Goal: Complete application form: Complete application form

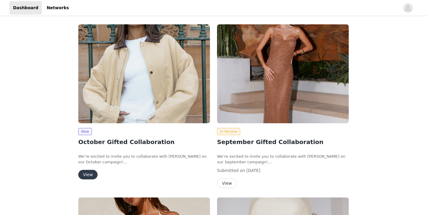
click at [89, 175] on button "View" at bounding box center [87, 174] width 19 height 9
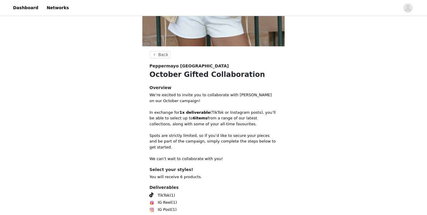
scroll to position [218, 0]
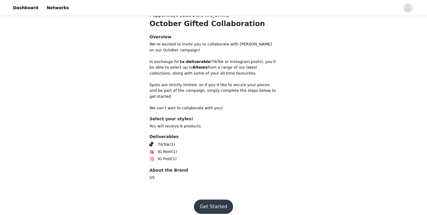
click at [200, 204] on button "Get Started" at bounding box center [213, 206] width 39 height 14
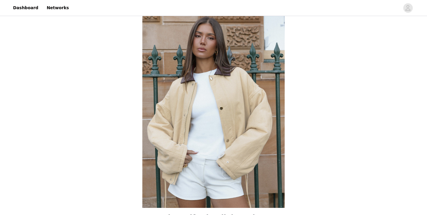
scroll to position [218, 0]
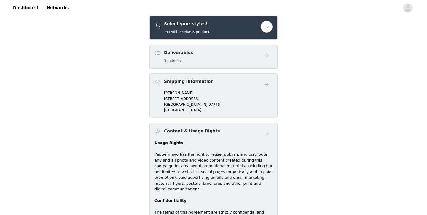
click at [271, 28] on button "button" at bounding box center [267, 27] width 12 height 12
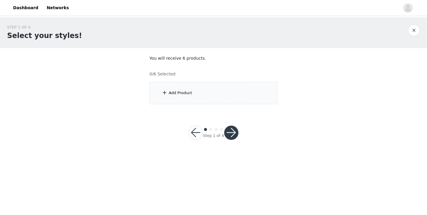
click at [219, 94] on div "Add Product" at bounding box center [213, 93] width 128 height 22
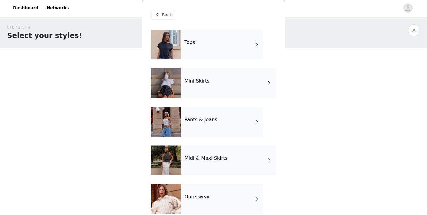
click at [231, 55] on div "Tops" at bounding box center [222, 45] width 82 height 30
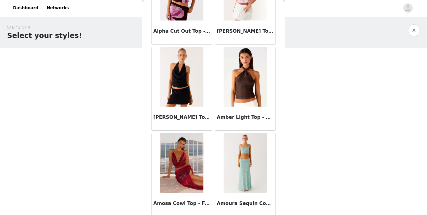
scroll to position [199, 0]
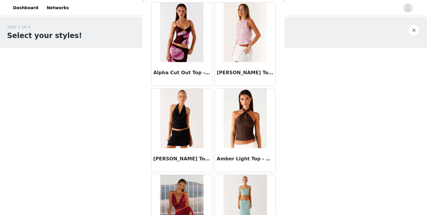
click at [230, 138] on img at bounding box center [245, 118] width 43 height 59
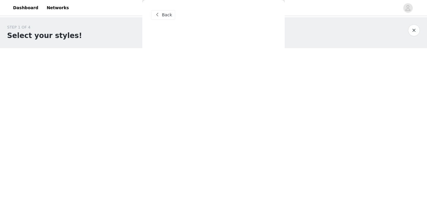
scroll to position [0, 0]
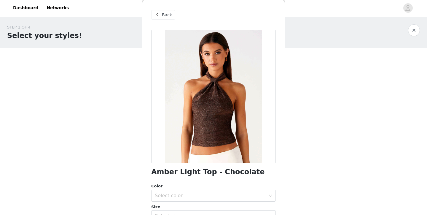
click at [163, 15] on span "Back" at bounding box center [167, 15] width 10 height 6
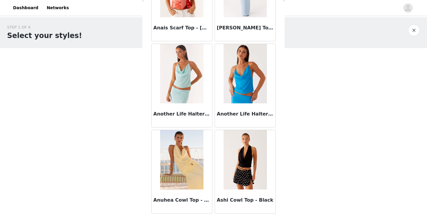
scroll to position [693, 0]
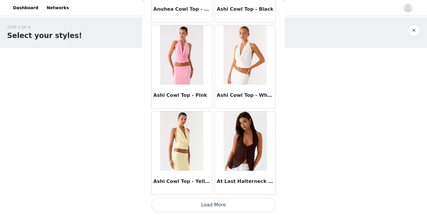
click at [212, 204] on button "Load More" at bounding box center [213, 204] width 125 height 14
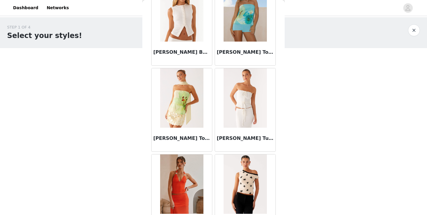
scroll to position [1552, 0]
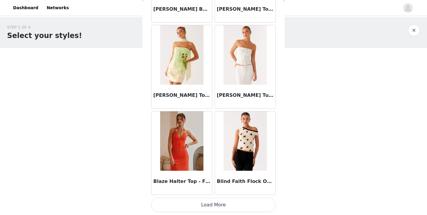
click at [216, 204] on button "Load More" at bounding box center [213, 204] width 125 height 14
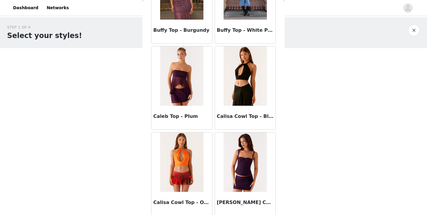
scroll to position [2412, 0]
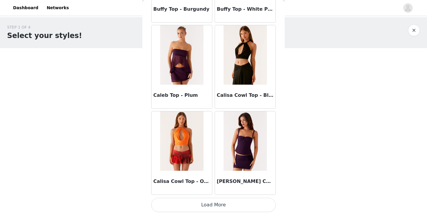
click at [224, 207] on button "Load More" at bounding box center [213, 204] width 125 height 14
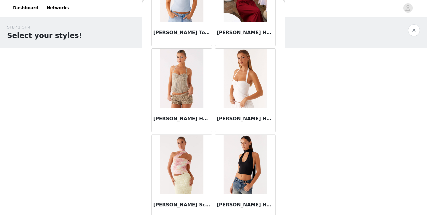
scroll to position [3272, 0]
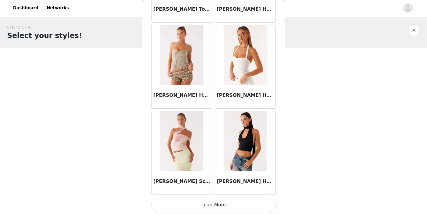
click at [223, 200] on button "Load More" at bounding box center [213, 204] width 125 height 14
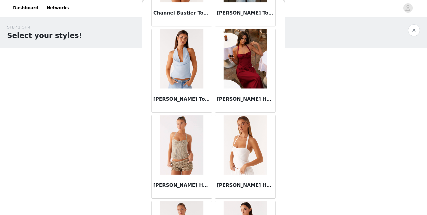
scroll to position [3220, 0]
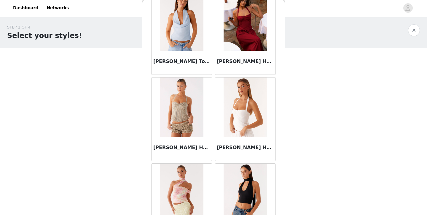
click at [187, 114] on img at bounding box center [181, 106] width 43 height 59
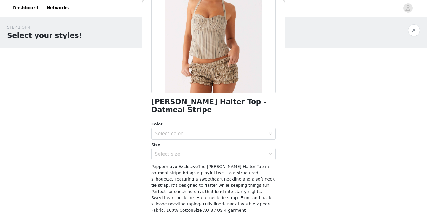
scroll to position [74, 0]
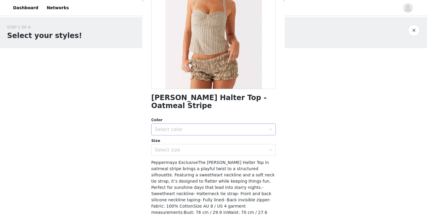
click at [185, 128] on div "Select color" at bounding box center [210, 129] width 111 height 6
click at [184, 144] on li "Yellow Stripe" at bounding box center [213, 142] width 125 height 9
click at [184, 150] on div "Select size" at bounding box center [210, 150] width 111 height 6
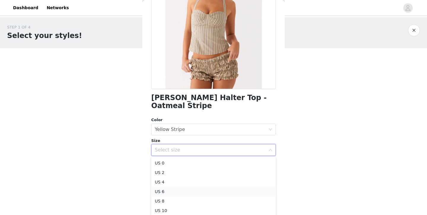
click at [177, 189] on li "US 6" at bounding box center [213, 190] width 125 height 9
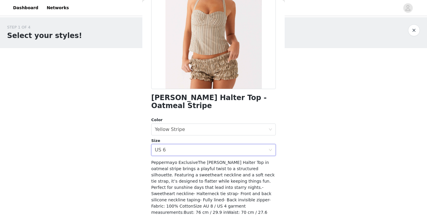
scroll to position [106, 0]
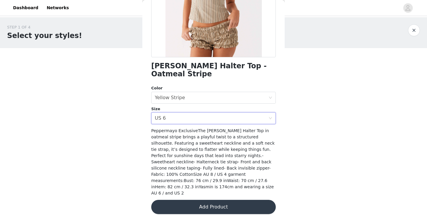
click at [179, 205] on button "Add Product" at bounding box center [213, 207] width 125 height 14
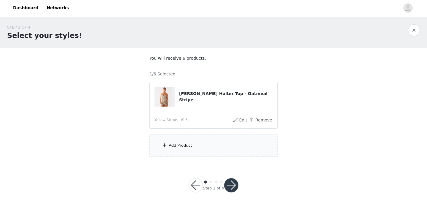
click at [184, 148] on div "Add Product" at bounding box center [213, 145] width 128 height 22
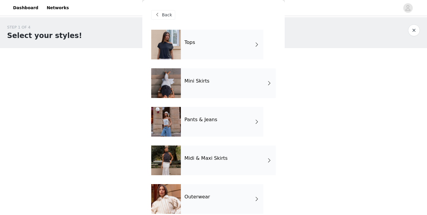
click at [189, 130] on div "Pants & Jeans" at bounding box center [222, 122] width 82 height 30
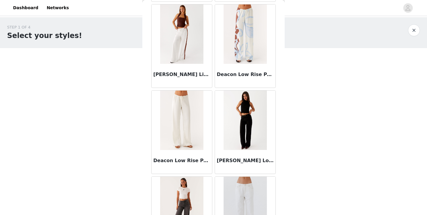
scroll to position [428, 0]
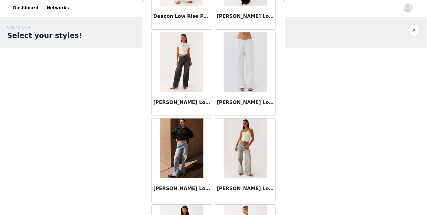
click at [223, 151] on div at bounding box center [245, 147] width 60 height 59
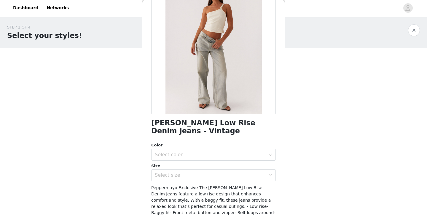
scroll to position [66, 0]
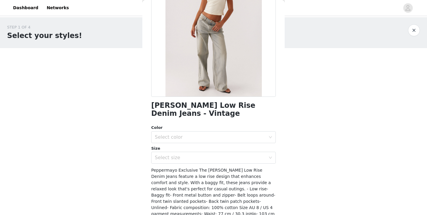
click at [227, 130] on div "Color" at bounding box center [213, 128] width 125 height 6
click at [227, 135] on div "Select color" at bounding box center [210, 137] width 111 height 6
click at [218, 151] on li "Vintage" at bounding box center [213, 149] width 125 height 9
click at [217, 161] on div "Select size" at bounding box center [212, 157] width 114 height 11
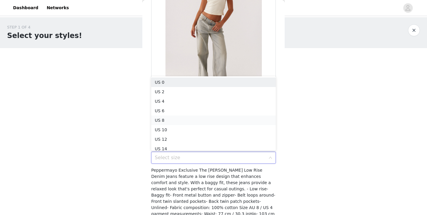
scroll to position [3, 0]
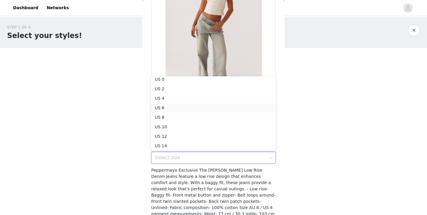
click at [211, 107] on li "US 6" at bounding box center [213, 107] width 125 height 9
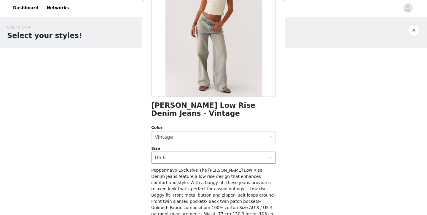
scroll to position [106, 0]
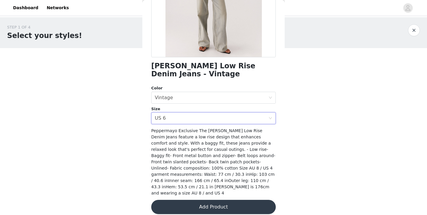
click at [204, 205] on button "Add Product" at bounding box center [213, 207] width 125 height 14
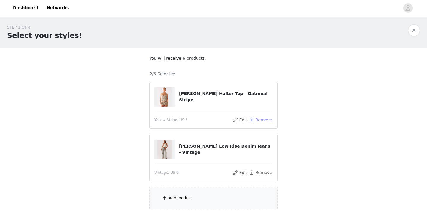
click at [253, 122] on button "Remove" at bounding box center [261, 119] width 24 height 7
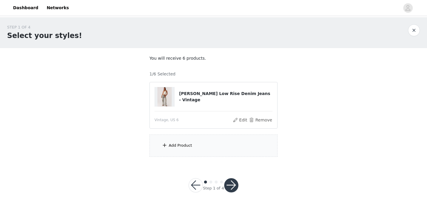
click at [199, 146] on div "Add Product" at bounding box center [213, 145] width 128 height 22
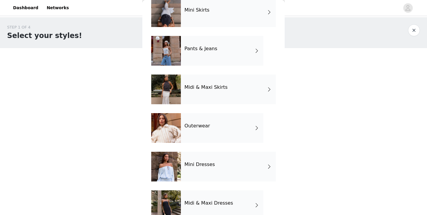
scroll to position [0, 0]
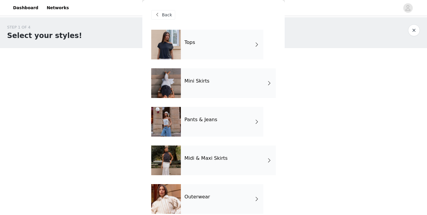
click at [231, 55] on div "Tops" at bounding box center [222, 45] width 82 height 30
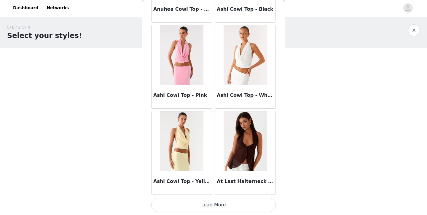
click at [199, 204] on button "Load More" at bounding box center [213, 204] width 125 height 14
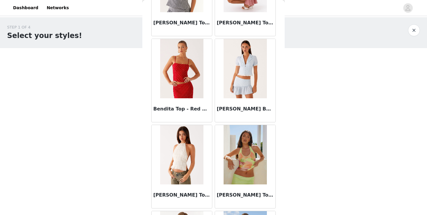
scroll to position [1552, 0]
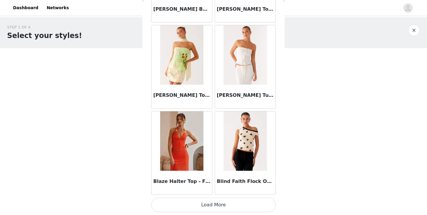
click at [210, 206] on button "Load More" at bounding box center [213, 204] width 125 height 14
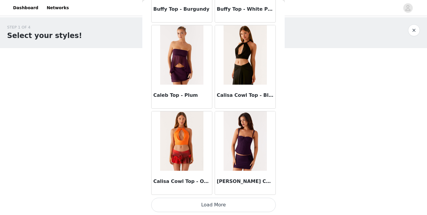
click at [209, 210] on button "Load More" at bounding box center [213, 204] width 125 height 14
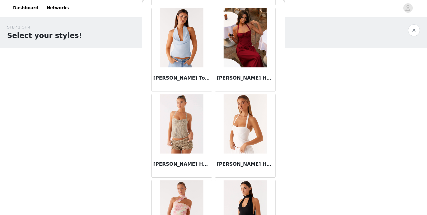
scroll to position [3272, 0]
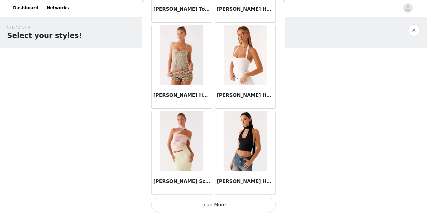
click at [218, 210] on button "Load More" at bounding box center [213, 204] width 125 height 14
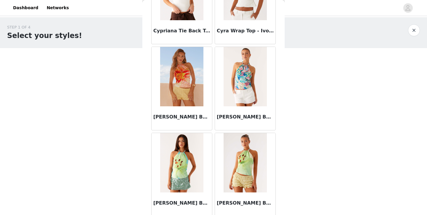
scroll to position [4132, 0]
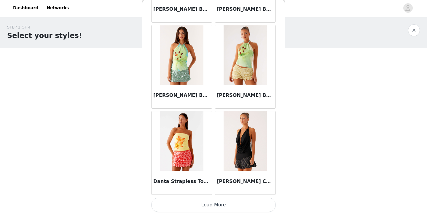
click at [223, 203] on button "Load More" at bounding box center [213, 204] width 125 height 14
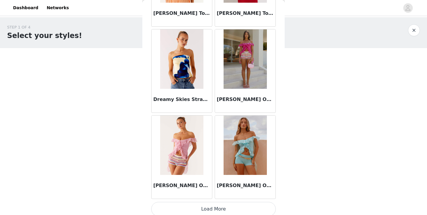
scroll to position [4991, 0]
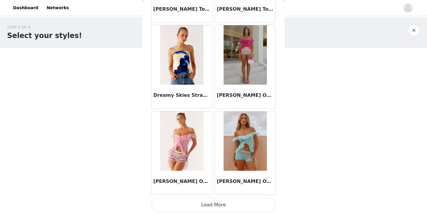
click at [212, 205] on button "Load More" at bounding box center [213, 204] width 125 height 14
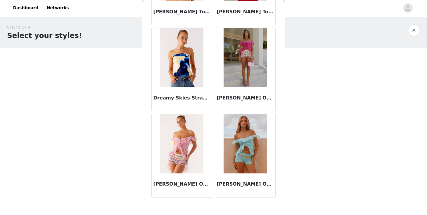
scroll to position [4989, 0]
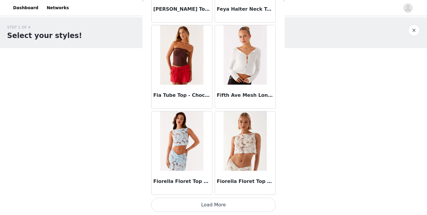
click at [214, 204] on button "Load More" at bounding box center [213, 204] width 125 height 14
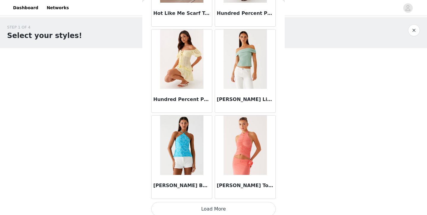
scroll to position [6711, 0]
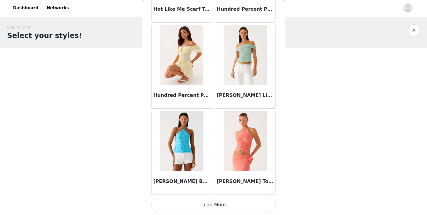
click at [222, 203] on button "Load More" at bounding box center [213, 204] width 125 height 14
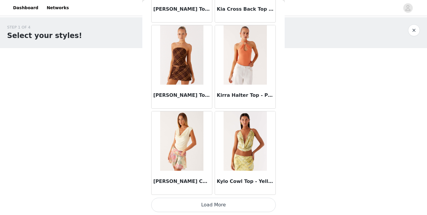
click at [221, 205] on button "Load More" at bounding box center [213, 204] width 125 height 14
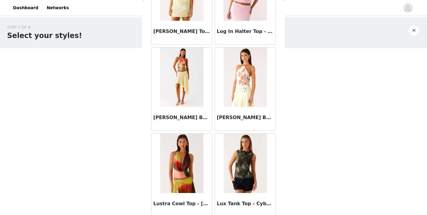
scroll to position [8430, 0]
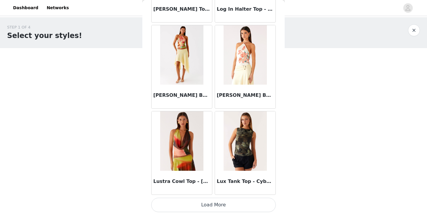
click at [227, 206] on button "Load More" at bounding box center [213, 204] width 125 height 14
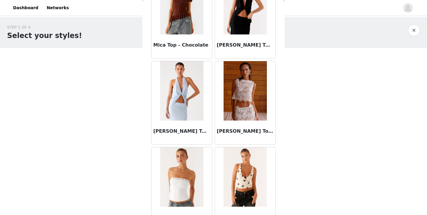
scroll to position [9290, 0]
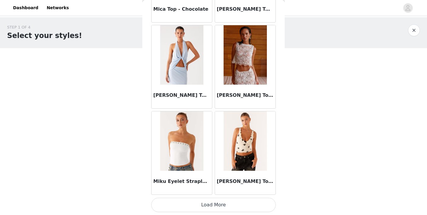
click at [230, 207] on button "Load More" at bounding box center [213, 204] width 125 height 14
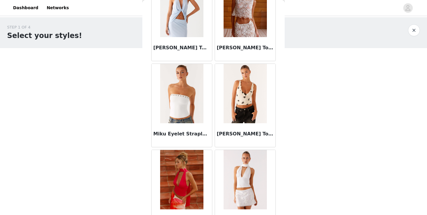
scroll to position [9346, 0]
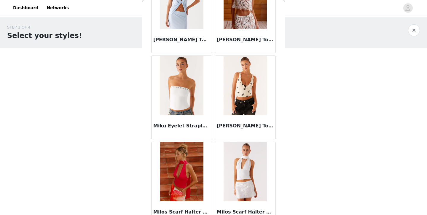
click at [177, 105] on img at bounding box center [181, 85] width 43 height 59
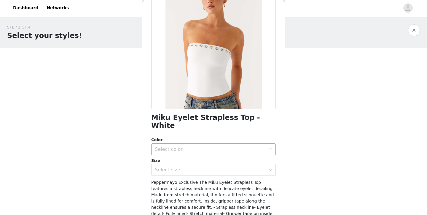
scroll to position [0, 0]
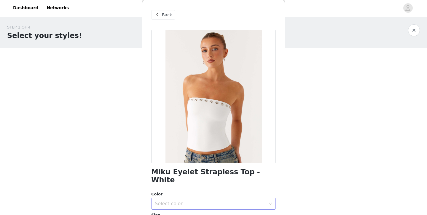
click at [181, 200] on div "Select color" at bounding box center [210, 203] width 111 height 6
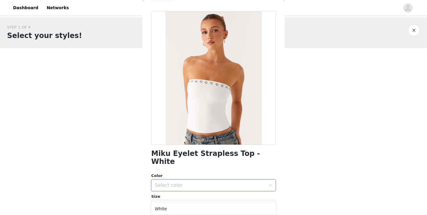
scroll to position [24, 0]
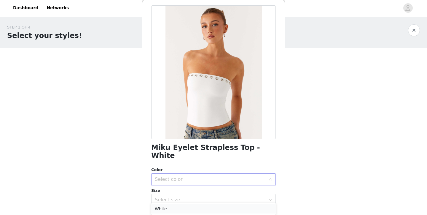
click at [178, 210] on li "White" at bounding box center [213, 208] width 125 height 9
click at [180, 197] on div "Select size" at bounding box center [210, 200] width 111 height 6
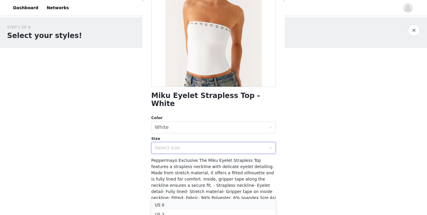
scroll to position [23, 0]
click at [178, 210] on li "US 6" at bounding box center [213, 209] width 125 height 9
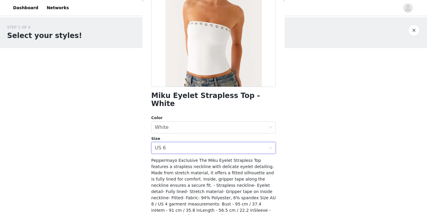
scroll to position [98, 0]
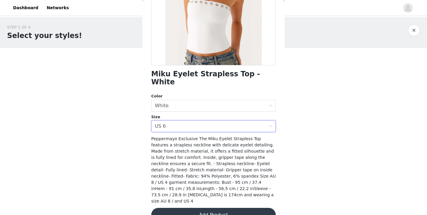
click at [197, 208] on button "Add Product" at bounding box center [213, 215] width 125 height 14
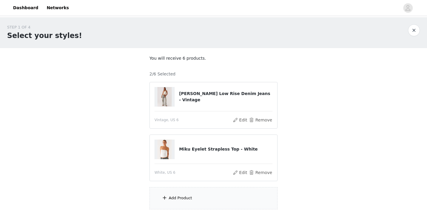
scroll to position [44, 0]
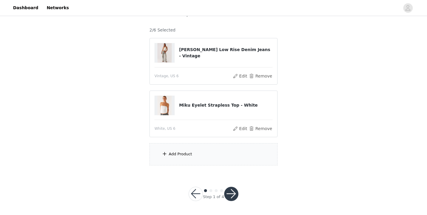
click at [192, 160] on div "Add Product" at bounding box center [213, 154] width 128 height 22
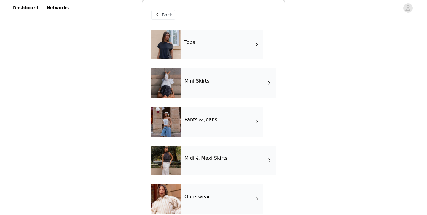
click at [222, 78] on div "Mini Skirts" at bounding box center [228, 83] width 95 height 30
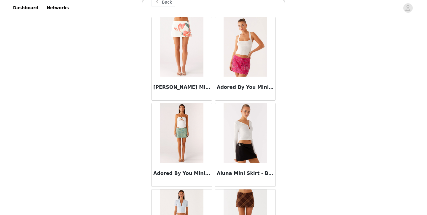
scroll to position [0, 0]
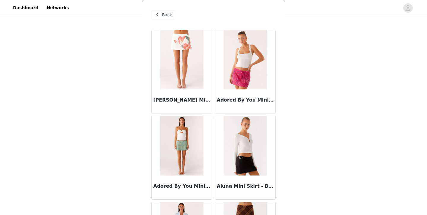
click at [156, 9] on div "Back" at bounding box center [213, 15] width 125 height 30
click at [157, 18] on span at bounding box center [157, 14] width 7 height 7
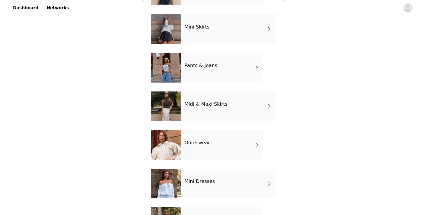
scroll to position [58, 0]
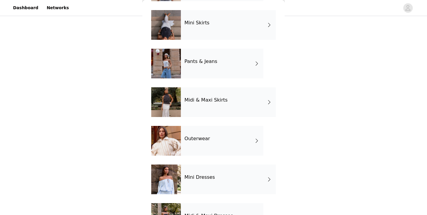
click at [186, 137] on h4 "Outerwear" at bounding box center [196, 138] width 25 height 5
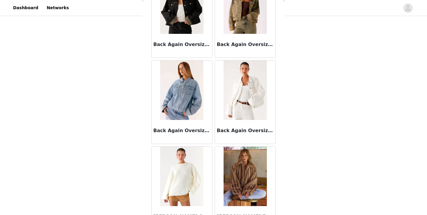
scroll to position [0, 0]
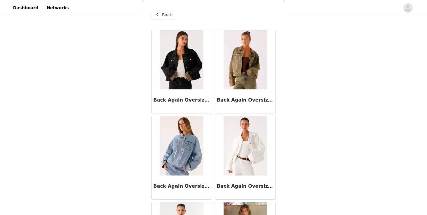
click at [232, 63] on img at bounding box center [245, 59] width 43 height 59
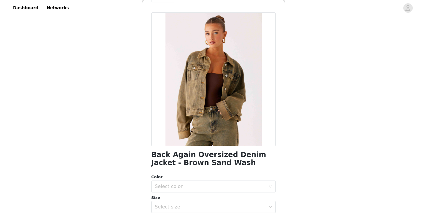
scroll to position [30, 0]
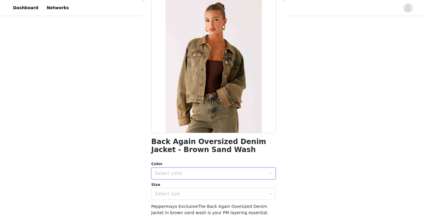
click at [197, 168] on div "Select color" at bounding box center [212, 173] width 114 height 11
click at [193, 187] on li "Brown Sand Wash" at bounding box center [213, 185] width 125 height 9
click at [193, 190] on div "Select size" at bounding box center [212, 193] width 114 height 11
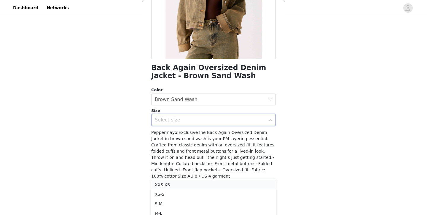
scroll to position [90, 0]
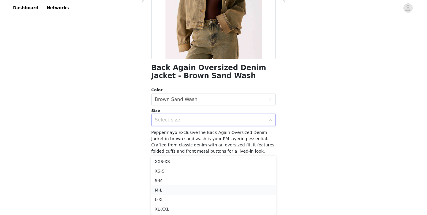
click at [188, 190] on li "M-L" at bounding box center [213, 189] width 125 height 9
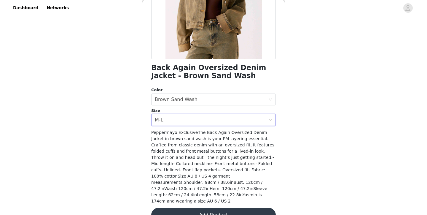
scroll to position [44, 0]
click at [194, 208] on button "Add Product" at bounding box center [213, 215] width 125 height 14
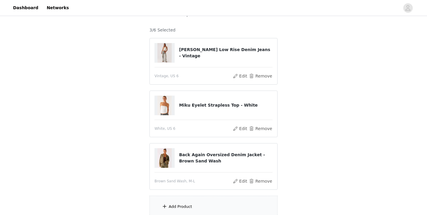
click at [181, 201] on div "Add Product" at bounding box center [213, 206] width 128 height 22
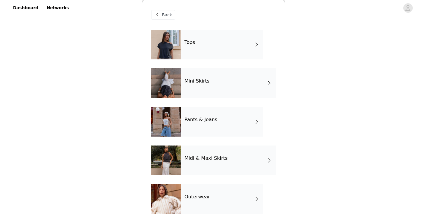
scroll to position [11, 0]
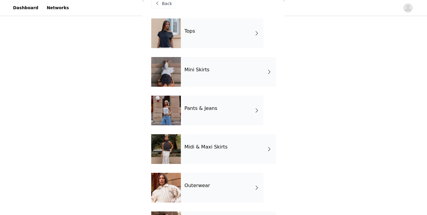
click at [207, 119] on div "Pants & Jeans" at bounding box center [222, 110] width 82 height 30
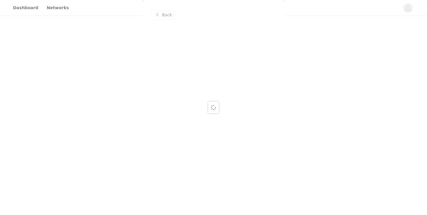
scroll to position [0, 0]
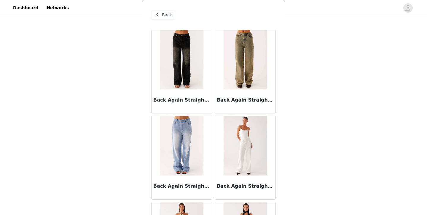
click at [240, 83] on img at bounding box center [245, 59] width 43 height 59
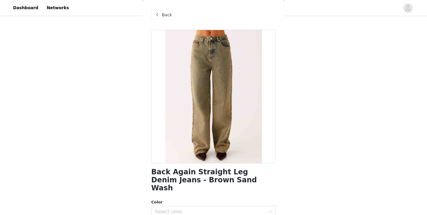
scroll to position [29, 0]
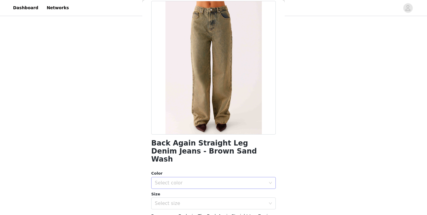
click at [207, 180] on div "Select color" at bounding box center [212, 182] width 114 height 11
click at [205, 189] on li "Brown Sand Wash" at bounding box center [213, 187] width 125 height 9
click at [204, 200] on div "Select size" at bounding box center [210, 203] width 111 height 6
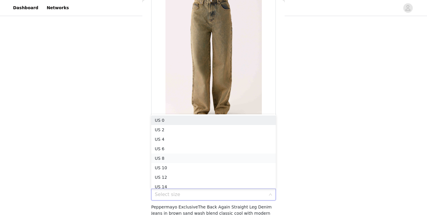
scroll to position [3, 0]
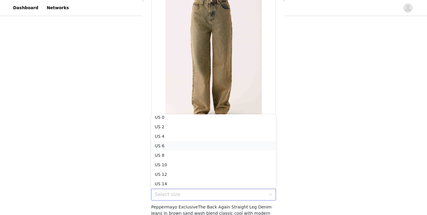
click at [202, 145] on li "US 6" at bounding box center [213, 145] width 125 height 9
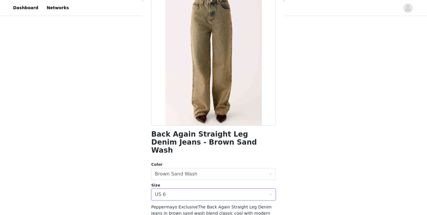
scroll to position [112, 0]
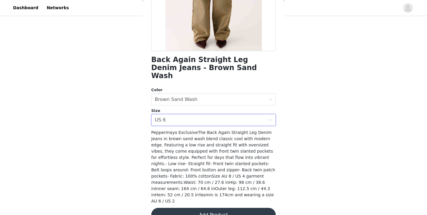
click at [197, 208] on button "Add Product" at bounding box center [213, 215] width 125 height 14
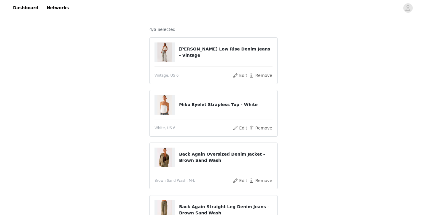
scroll to position [17, 0]
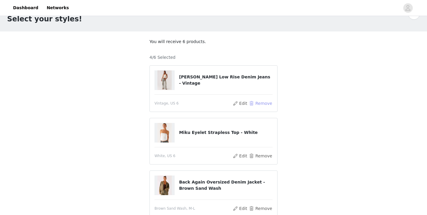
click at [255, 103] on button "Remove" at bounding box center [261, 103] width 24 height 7
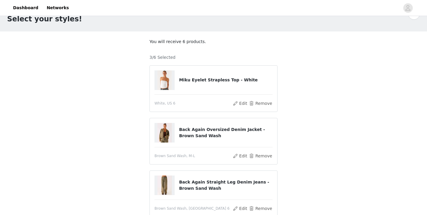
scroll to position [96, 0]
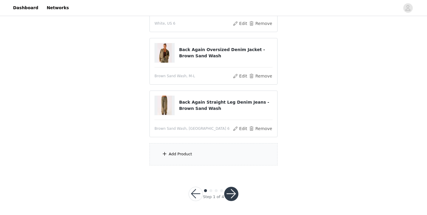
click at [212, 154] on div "Add Product" at bounding box center [213, 154] width 128 height 22
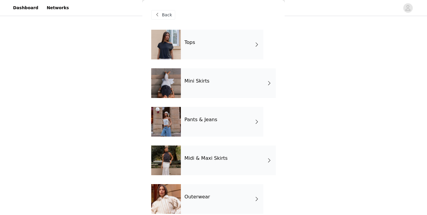
scroll to position [123, 0]
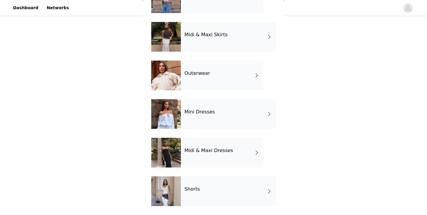
click at [233, 84] on div "Outerwear" at bounding box center [222, 75] width 82 height 30
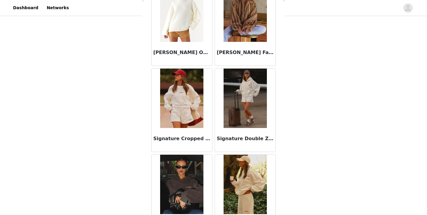
scroll to position [218, 0]
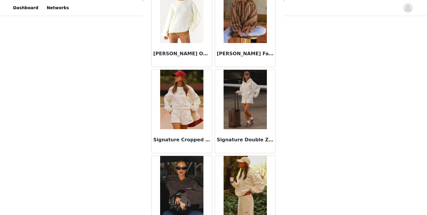
click at [241, 113] on img at bounding box center [245, 99] width 43 height 59
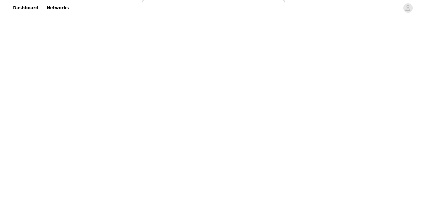
scroll to position [0, 0]
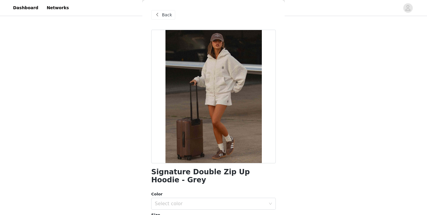
click at [162, 15] on span "Back" at bounding box center [167, 15] width 10 height 6
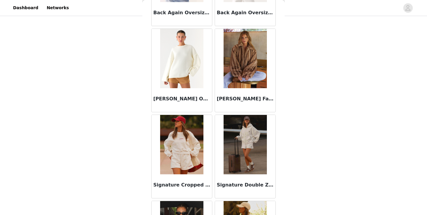
scroll to position [175, 0]
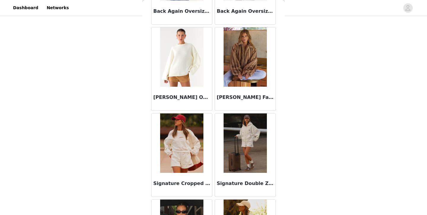
click at [176, 131] on img at bounding box center [181, 142] width 43 height 59
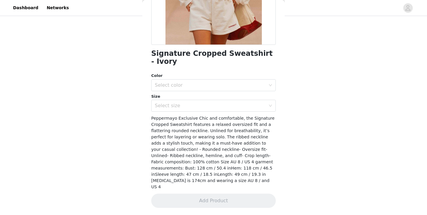
scroll to position [0, 0]
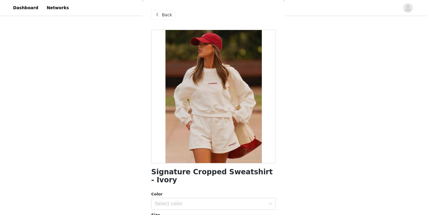
click at [166, 15] on span "Back" at bounding box center [167, 15] width 10 height 6
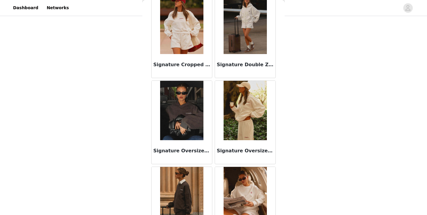
scroll to position [300, 0]
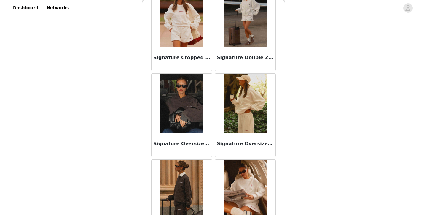
click at [229, 121] on img at bounding box center [245, 103] width 43 height 59
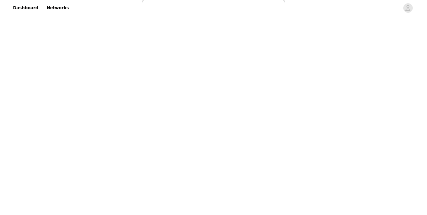
scroll to position [0, 0]
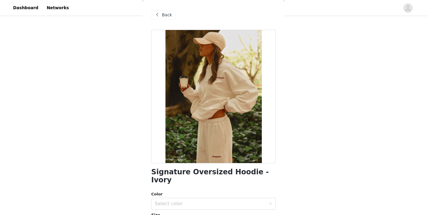
click at [168, 12] on span "Back" at bounding box center [167, 15] width 10 height 6
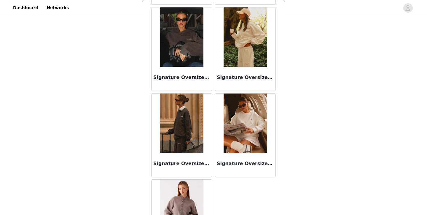
scroll to position [366, 0]
click at [225, 113] on img at bounding box center [245, 122] width 43 height 59
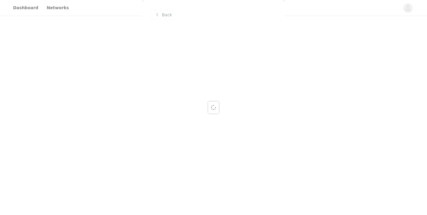
scroll to position [0, 0]
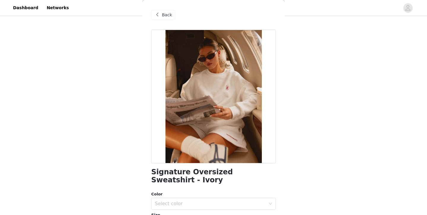
click at [163, 20] on div "Back" at bounding box center [213, 15] width 125 height 30
click at [165, 18] on div "Back" at bounding box center [163, 14] width 24 height 9
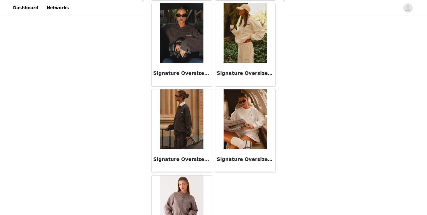
scroll to position [416, 0]
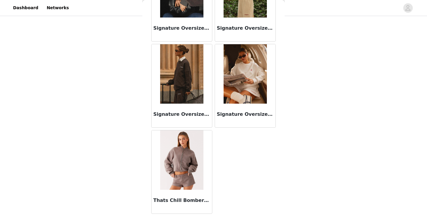
click at [176, 193] on div "Thats Chill Bomber Jacket - Grey" at bounding box center [181, 201] width 60 height 24
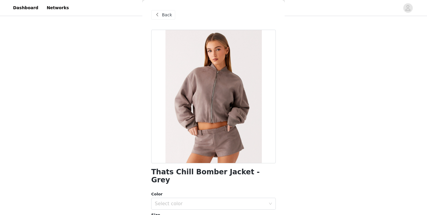
scroll to position [0, 0]
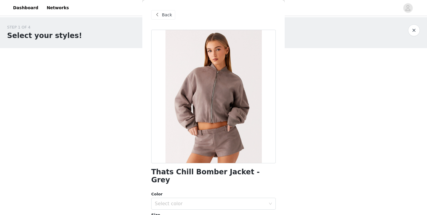
click at [158, 17] on span at bounding box center [157, 14] width 7 height 7
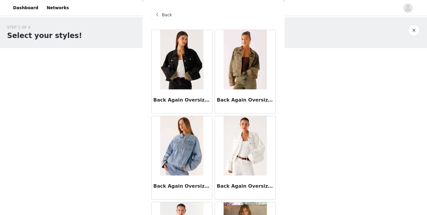
click at [165, 14] on span "Back" at bounding box center [167, 15] width 10 height 6
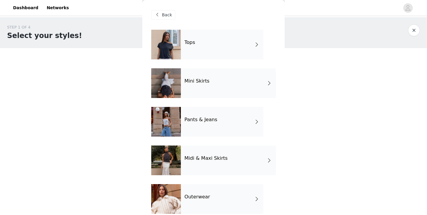
click at [226, 53] on div "Tops" at bounding box center [222, 45] width 82 height 30
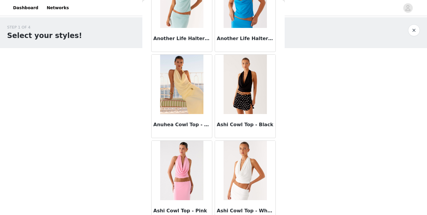
scroll to position [693, 0]
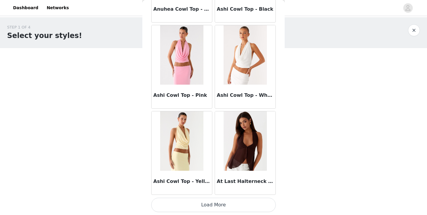
click at [218, 210] on button "Load More" at bounding box center [213, 204] width 125 height 14
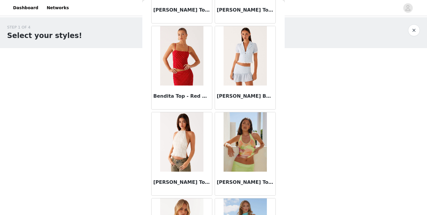
scroll to position [1552, 0]
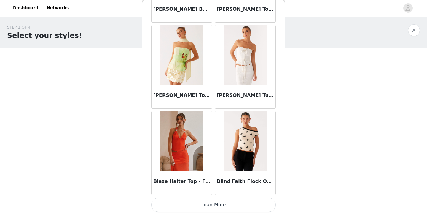
click at [220, 209] on button "Load More" at bounding box center [213, 204] width 125 height 14
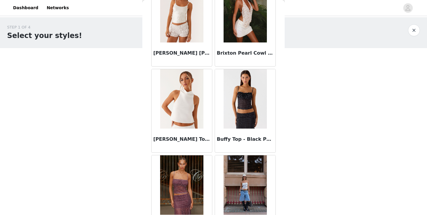
scroll to position [0, 0]
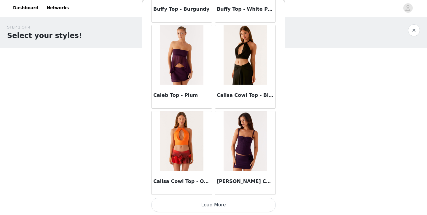
click at [215, 205] on button "Load More" at bounding box center [213, 204] width 125 height 14
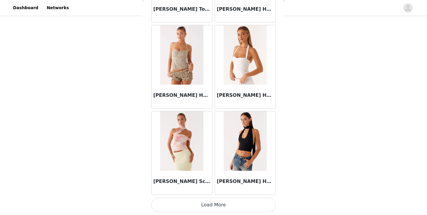
click at [233, 198] on button "Load More" at bounding box center [213, 204] width 125 height 14
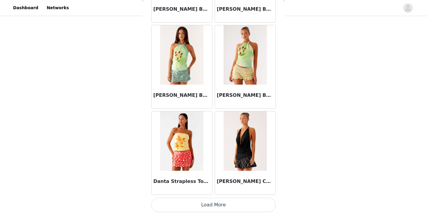
click at [234, 203] on button "Load More" at bounding box center [213, 204] width 125 height 14
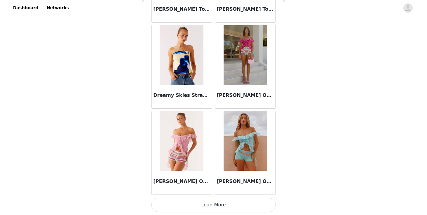
click at [238, 205] on button "Load More" at bounding box center [213, 204] width 125 height 14
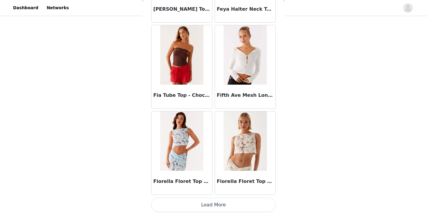
click at [230, 205] on button "Load More" at bounding box center [213, 204] width 125 height 14
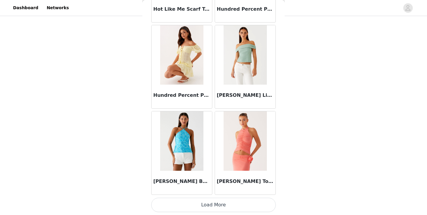
click at [232, 202] on button "Load More" at bounding box center [213, 204] width 125 height 14
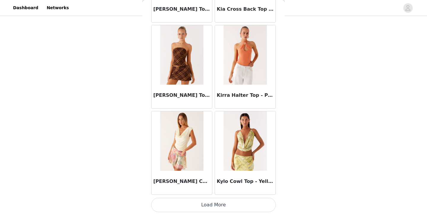
click at [238, 202] on button "Load More" at bounding box center [213, 204] width 125 height 14
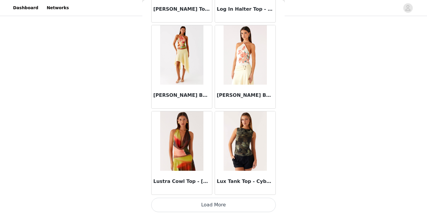
click at [229, 206] on button "Load More" at bounding box center [213, 204] width 125 height 14
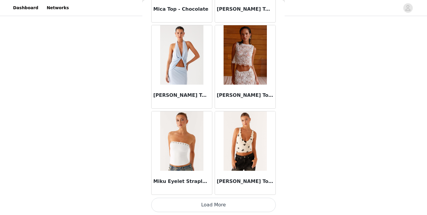
click at [224, 205] on button "Load More" at bounding box center [213, 204] width 125 height 14
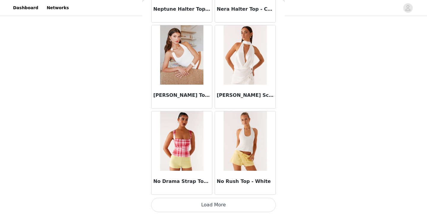
click at [229, 200] on button "Load More" at bounding box center [213, 204] width 125 height 14
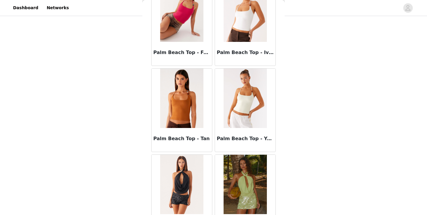
scroll to position [11010, 0]
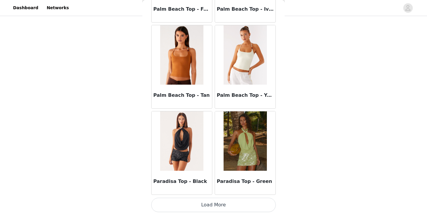
click at [228, 210] on button "Load More" at bounding box center [213, 204] width 125 height 14
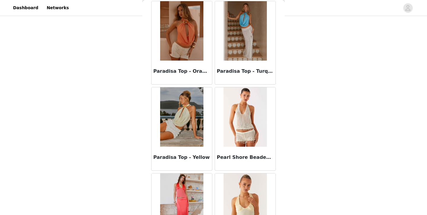
scroll to position [11870, 0]
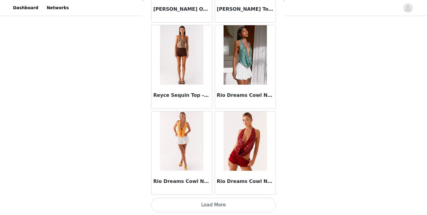
click at [228, 207] on button "Load More" at bounding box center [213, 204] width 125 height 14
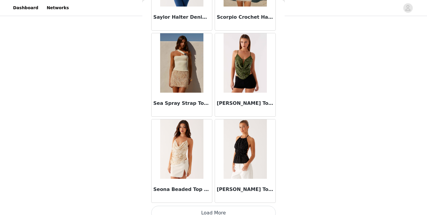
scroll to position [12729, 0]
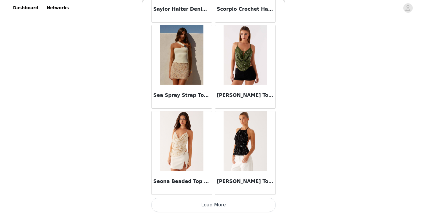
click at [231, 206] on button "Load More" at bounding box center [213, 204] width 125 height 14
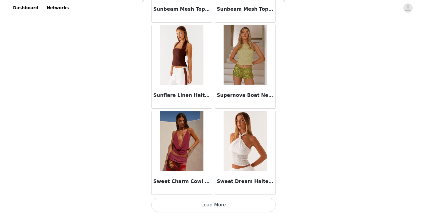
click at [233, 206] on button "Load More" at bounding box center [213, 204] width 125 height 14
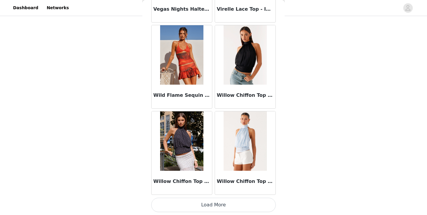
click at [224, 206] on button "Load More" at bounding box center [213, 204] width 125 height 14
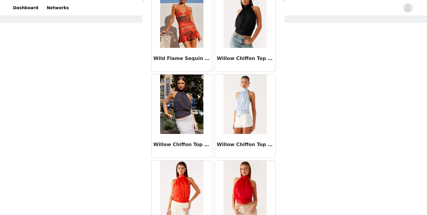
scroll to position [14531, 0]
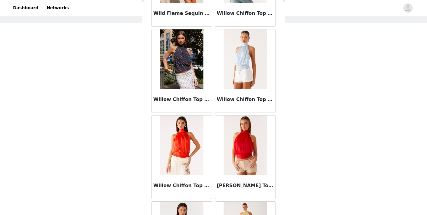
click at [245, 159] on img at bounding box center [245, 144] width 43 height 59
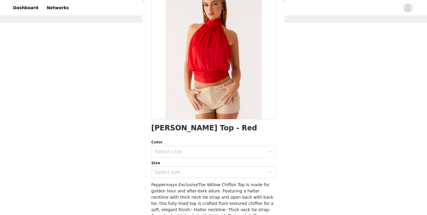
scroll to position [44, 0]
click at [240, 156] on div "Select color" at bounding box center [212, 151] width 114 height 11
click at [240, 160] on li "Red" at bounding box center [213, 164] width 125 height 9
click at [240, 168] on div "Select size" at bounding box center [212, 172] width 114 height 11
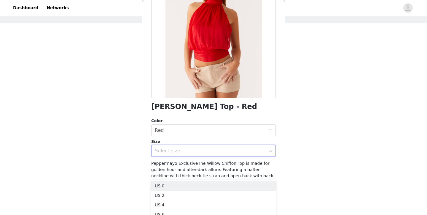
scroll to position [64, 0]
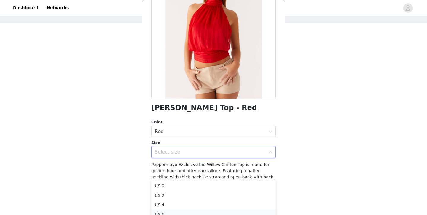
click at [231, 210] on li "US 6" at bounding box center [213, 213] width 125 height 9
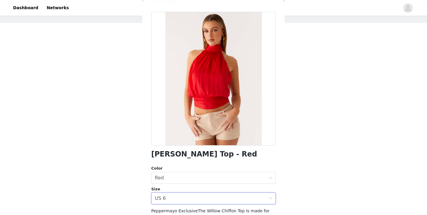
scroll to position [98, 0]
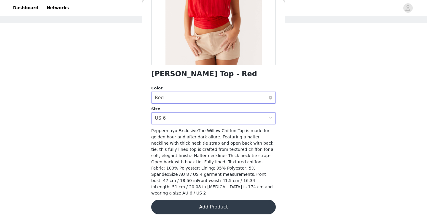
click at [191, 102] on div "Select color Red" at bounding box center [212, 97] width 114 height 11
click at [187, 125] on div "Willow Chiffon Top - Red Color Select color Red Size Select size US 6 Peppermay…" at bounding box center [213, 76] width 125 height 289
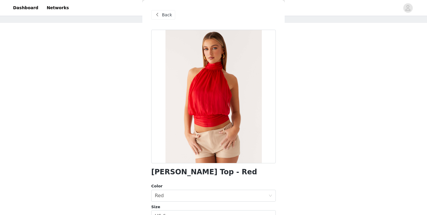
click at [161, 15] on div "Back" at bounding box center [163, 14] width 24 height 9
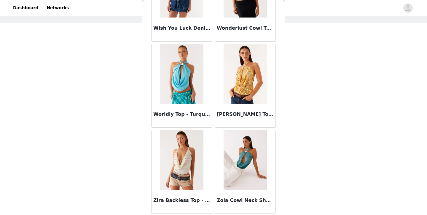
scroll to position [96, 0]
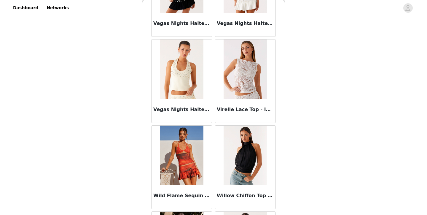
click at [236, 164] on img at bounding box center [245, 154] width 43 height 59
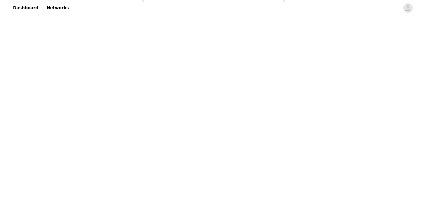
scroll to position [98, 0]
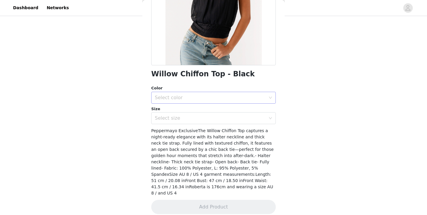
click at [223, 98] on div "Select color" at bounding box center [210, 98] width 111 height 6
click at [223, 109] on li "Black" at bounding box center [213, 110] width 125 height 9
click at [223, 117] on div "Select size" at bounding box center [210, 118] width 111 height 6
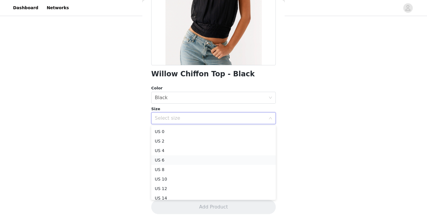
click at [206, 159] on li "US 6" at bounding box center [213, 159] width 125 height 9
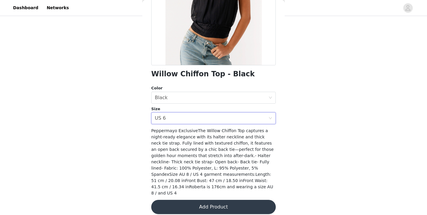
click at [204, 200] on button "Add Product" at bounding box center [213, 207] width 125 height 14
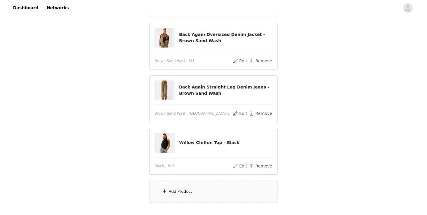
scroll to position [149, 0]
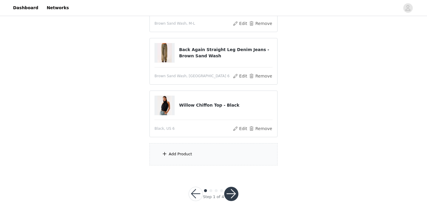
click at [219, 143] on div "Add Product" at bounding box center [213, 154] width 128 height 22
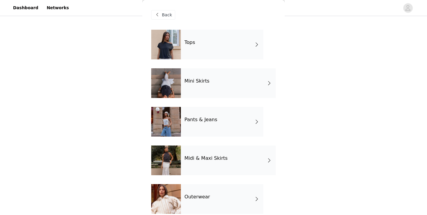
click at [226, 56] on div "Tops" at bounding box center [222, 45] width 82 height 30
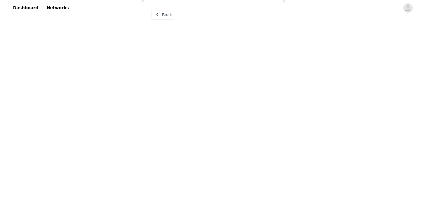
click at [165, 15] on span "Back" at bounding box center [167, 15] width 10 height 6
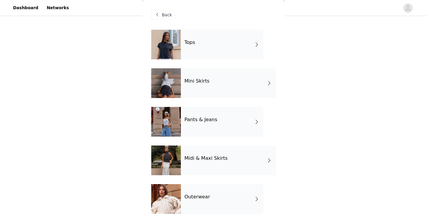
click at [217, 85] on div "Mini Skirts" at bounding box center [228, 83] width 95 height 30
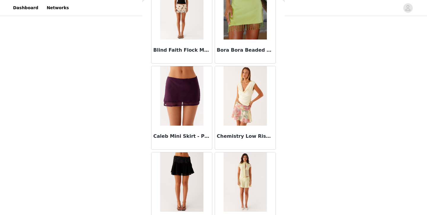
scroll to position [693, 0]
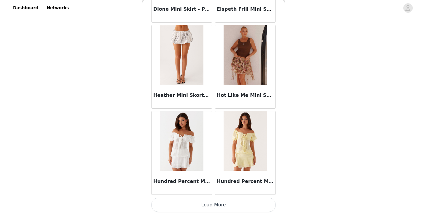
click at [198, 205] on button "Load More" at bounding box center [213, 204] width 125 height 14
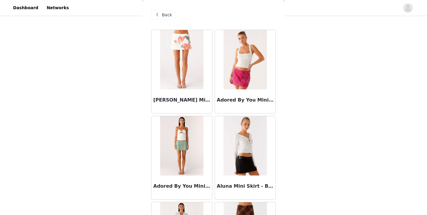
scroll to position [0, 0]
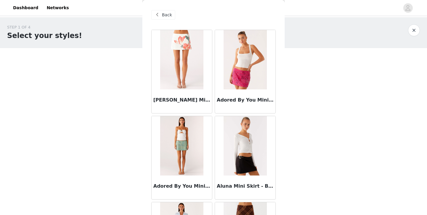
click at [168, 13] on span "Back" at bounding box center [167, 15] width 10 height 6
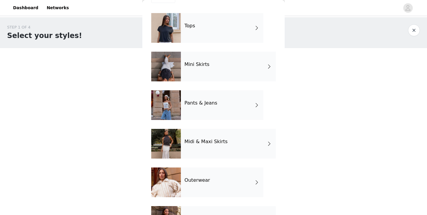
scroll to position [24, 0]
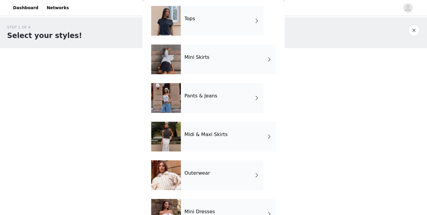
click at [197, 142] on div "Midi & Maxi Skirts" at bounding box center [228, 137] width 95 height 30
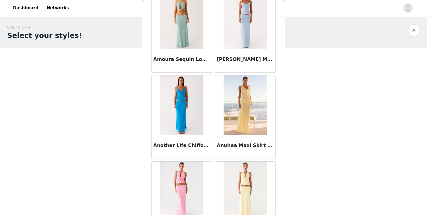
scroll to position [0, 0]
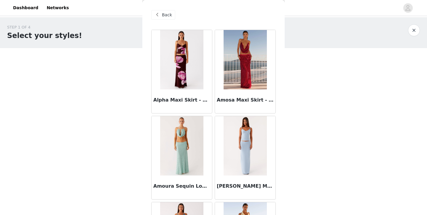
click at [167, 16] on span "Back" at bounding box center [167, 15] width 10 height 6
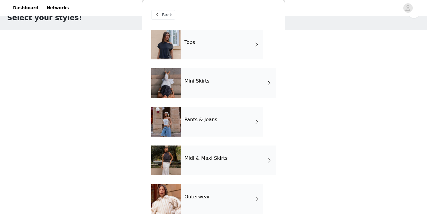
click at [216, 130] on div "Pants & Jeans" at bounding box center [222, 122] width 82 height 30
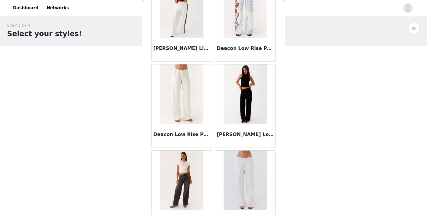
scroll to position [303, 0]
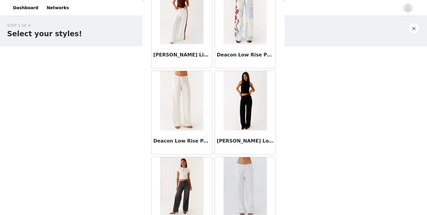
click at [254, 107] on img at bounding box center [245, 100] width 43 height 59
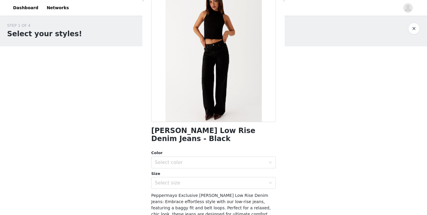
scroll to position [0, 0]
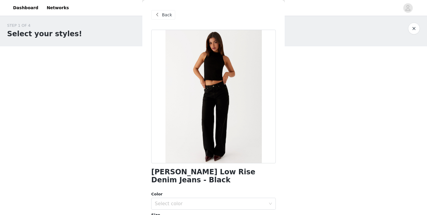
click at [161, 14] on div "Back" at bounding box center [163, 14] width 24 height 9
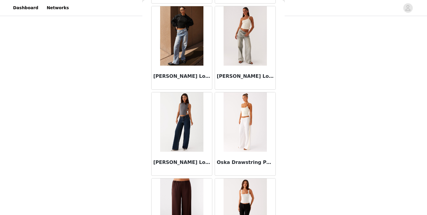
scroll to position [588, 0]
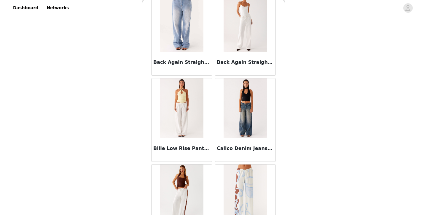
click at [241, 109] on img at bounding box center [245, 107] width 43 height 59
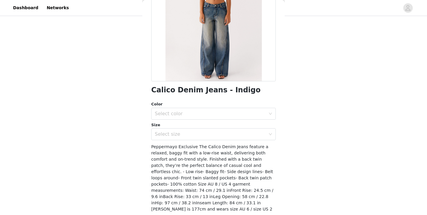
scroll to position [88, 0]
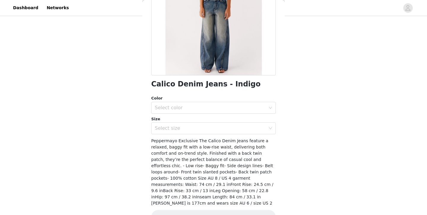
click at [213, 113] on div "Color Select color Size Select size" at bounding box center [213, 114] width 125 height 39
click at [211, 109] on div "Select color" at bounding box center [210, 108] width 111 height 6
click at [211, 118] on li "Indigo" at bounding box center [213, 120] width 125 height 9
click at [211, 123] on div "Select size" at bounding box center [212, 127] width 114 height 11
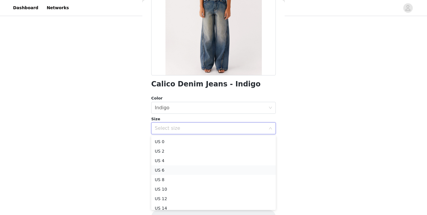
click at [205, 166] on li "US 6" at bounding box center [213, 169] width 125 height 9
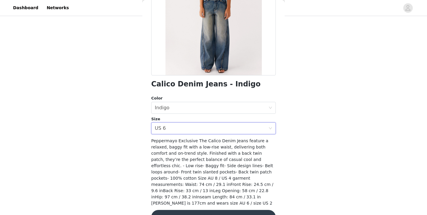
click at [209, 210] on button "Add Product" at bounding box center [213, 217] width 125 height 14
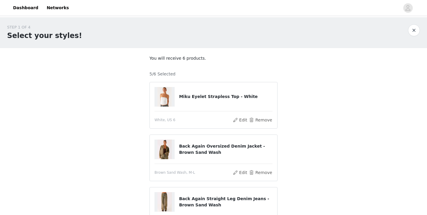
scroll to position [201, 0]
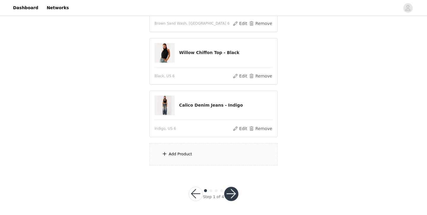
click at [186, 153] on div "Add Product" at bounding box center [180, 154] width 23 height 6
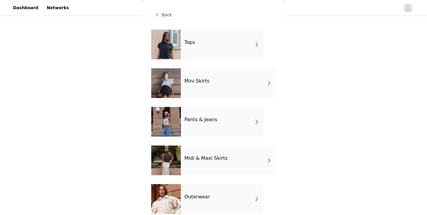
click at [214, 54] on div "Tops" at bounding box center [222, 45] width 82 height 30
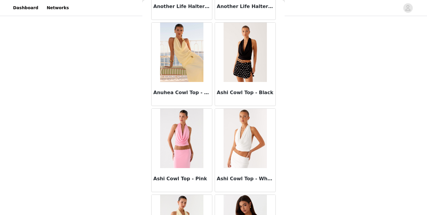
scroll to position [693, 0]
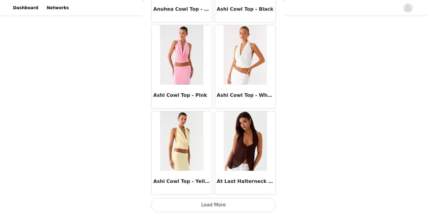
click at [178, 205] on button "Load More" at bounding box center [213, 204] width 125 height 14
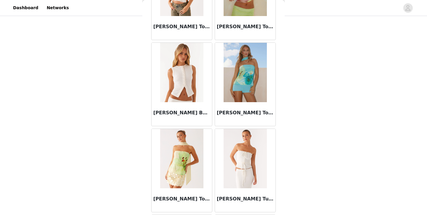
scroll to position [1552, 0]
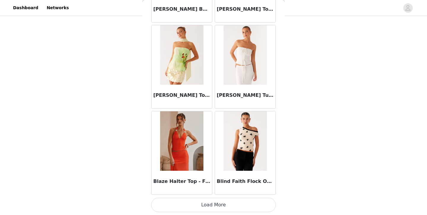
click at [217, 203] on button "Load More" at bounding box center [213, 204] width 125 height 14
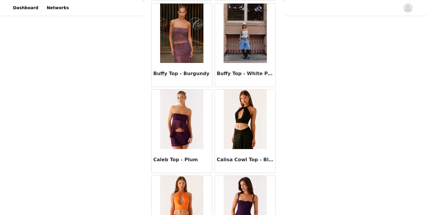
scroll to position [2412, 0]
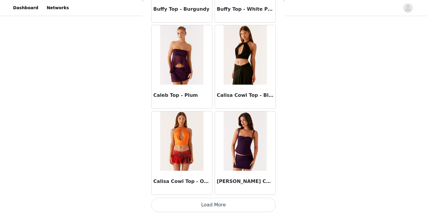
click at [224, 206] on button "Load More" at bounding box center [213, 204] width 125 height 14
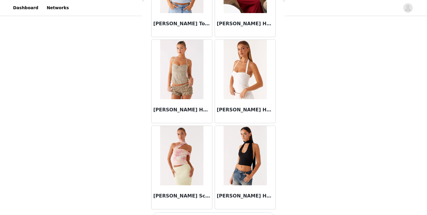
scroll to position [3272, 0]
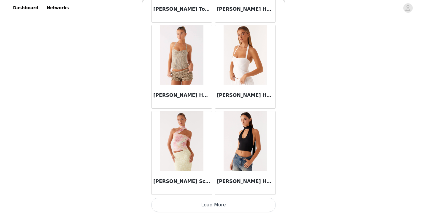
click at [248, 150] on img at bounding box center [245, 140] width 43 height 59
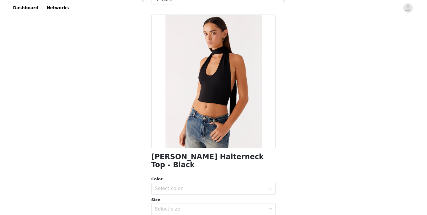
scroll to position [12, 0]
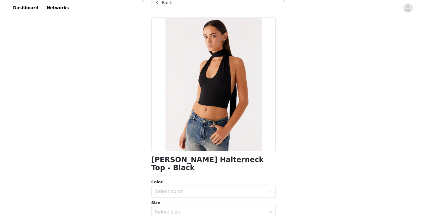
click at [162, 3] on span "Back" at bounding box center [167, 3] width 10 height 6
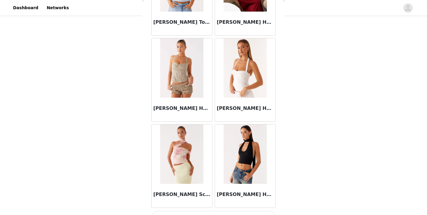
scroll to position [3272, 0]
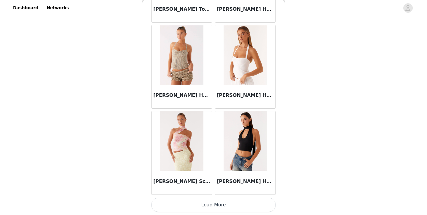
click at [185, 208] on button "Load More" at bounding box center [213, 204] width 125 height 14
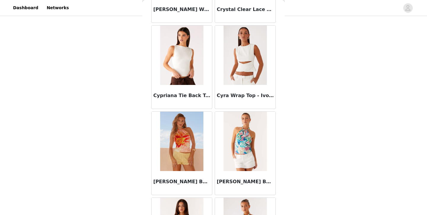
scroll to position [4132, 0]
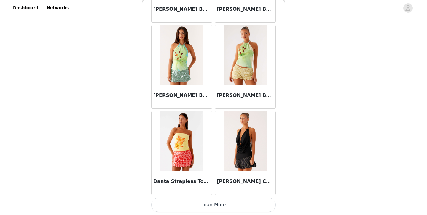
click at [219, 205] on button "Load More" at bounding box center [213, 204] width 125 height 14
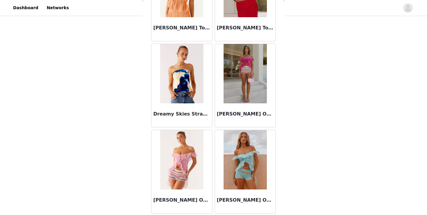
scroll to position [4991, 0]
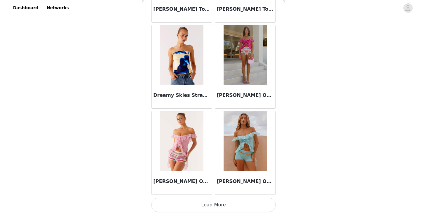
click at [223, 205] on button "Load More" at bounding box center [213, 204] width 125 height 14
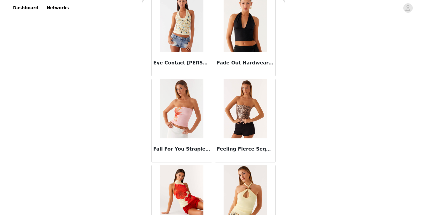
scroll to position [5851, 0]
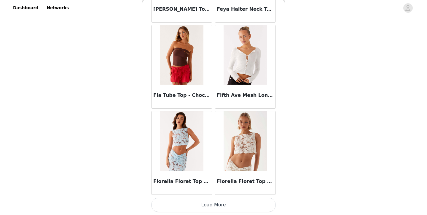
click at [224, 207] on button "Load More" at bounding box center [213, 204] width 125 height 14
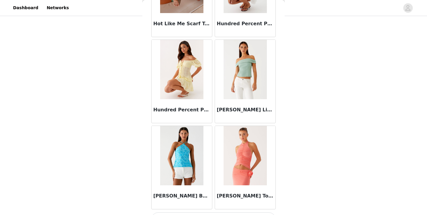
scroll to position [6711, 0]
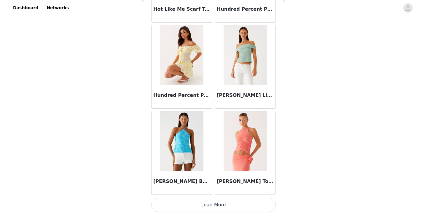
click at [234, 203] on button "Load More" at bounding box center [213, 204] width 125 height 14
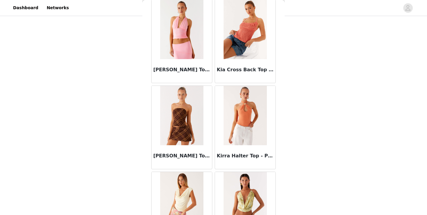
scroll to position [7571, 0]
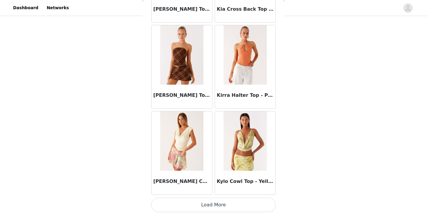
click at [232, 203] on button "Load More" at bounding box center [213, 204] width 125 height 14
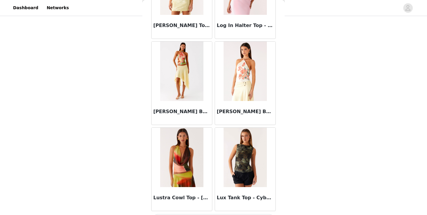
scroll to position [8430, 0]
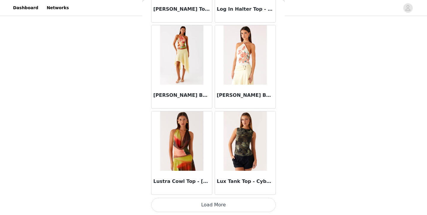
click at [243, 205] on button "Load More" at bounding box center [213, 204] width 125 height 14
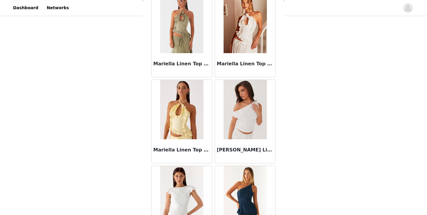
scroll to position [9290, 0]
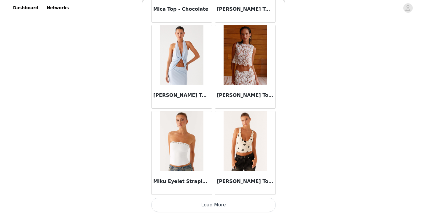
click at [245, 205] on button "Load More" at bounding box center [213, 204] width 125 height 14
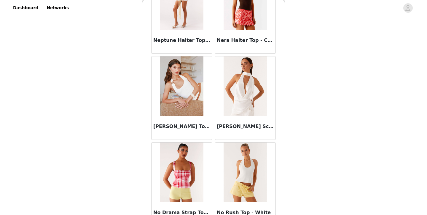
scroll to position [10150, 0]
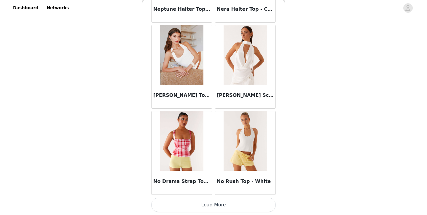
click at [244, 202] on button "Load More" at bounding box center [213, 204] width 125 height 14
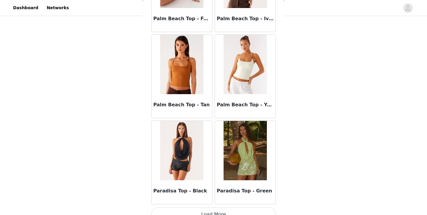
scroll to position [11010, 0]
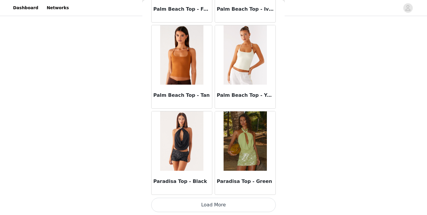
click at [242, 206] on button "Load More" at bounding box center [213, 204] width 125 height 14
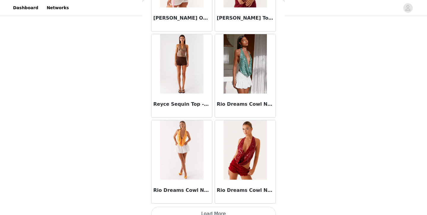
scroll to position [11870, 0]
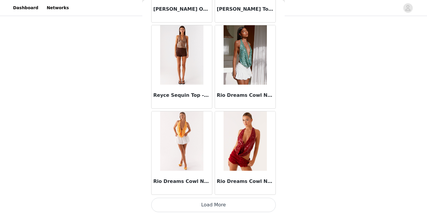
click at [233, 202] on button "Load More" at bounding box center [213, 204] width 125 height 14
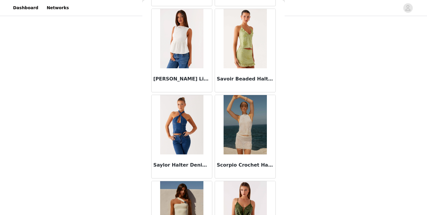
scroll to position [12599, 0]
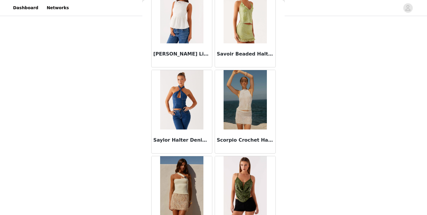
click at [171, 116] on img at bounding box center [181, 99] width 43 height 59
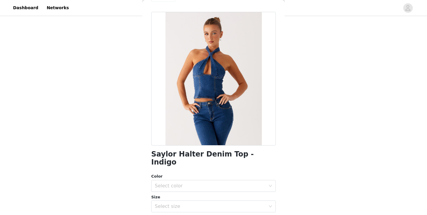
scroll to position [0, 0]
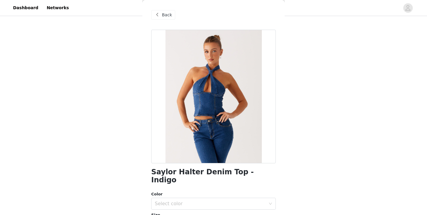
click at [162, 16] on span "Back" at bounding box center [167, 15] width 10 height 6
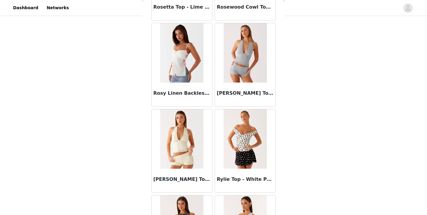
scroll to position [12729, 0]
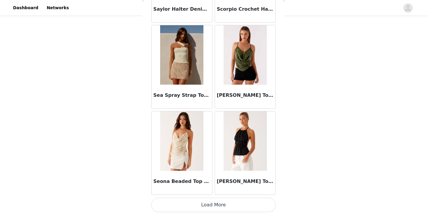
click at [205, 205] on button "Load More" at bounding box center [213, 204] width 125 height 14
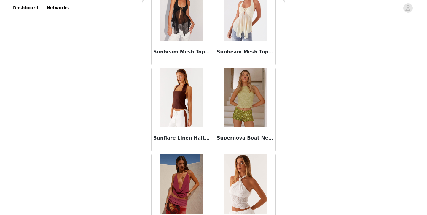
scroll to position [13589, 0]
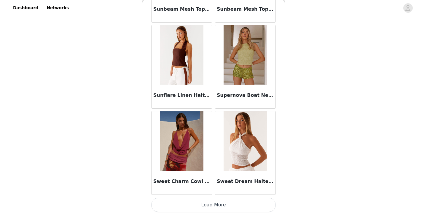
click at [247, 199] on button "Load More" at bounding box center [213, 204] width 125 height 14
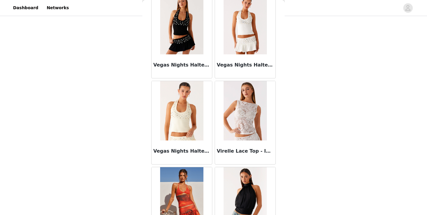
scroll to position [14449, 0]
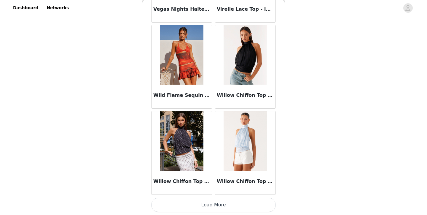
click at [220, 209] on button "Load More" at bounding box center [213, 204] width 125 height 14
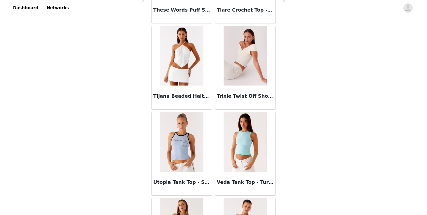
scroll to position [14151, 0]
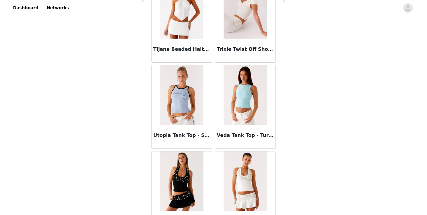
click at [184, 114] on img at bounding box center [181, 94] width 43 height 59
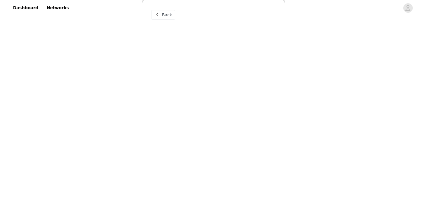
scroll to position [0, 0]
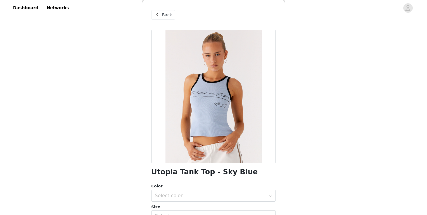
click at [190, 201] on div "Color Select color Size Select size" at bounding box center [213, 202] width 125 height 39
click at [190, 198] on div "Select color" at bounding box center [210, 195] width 111 height 6
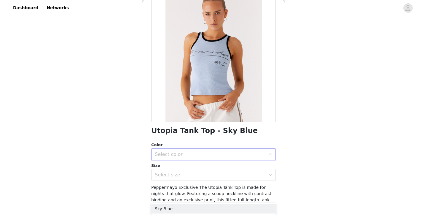
scroll to position [44, 0]
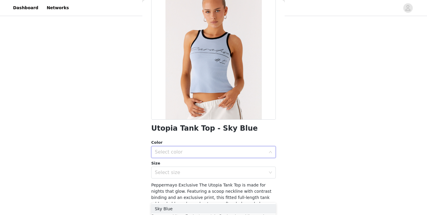
click at [195, 155] on div "Select color" at bounding box center [212, 151] width 114 height 11
click at [191, 166] on li "Sky Blue" at bounding box center [213, 164] width 125 height 9
click at [191, 176] on div "Select size" at bounding box center [212, 172] width 114 height 11
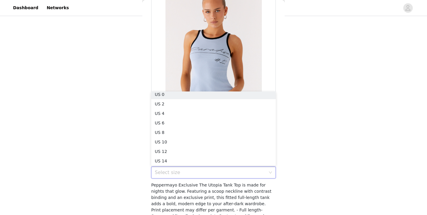
click at [206, 36] on div at bounding box center [213, 52] width 125 height 133
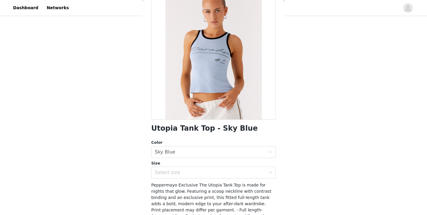
scroll to position [0, 0]
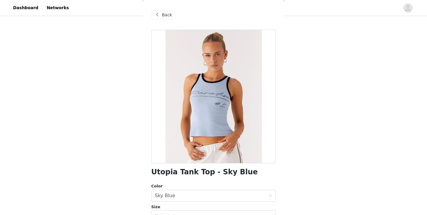
click at [163, 12] on span "Back" at bounding box center [167, 15] width 10 height 6
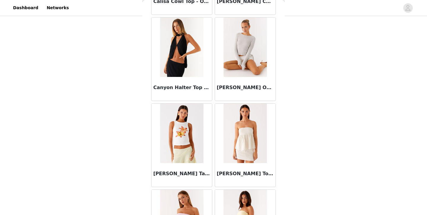
scroll to position [2507, 0]
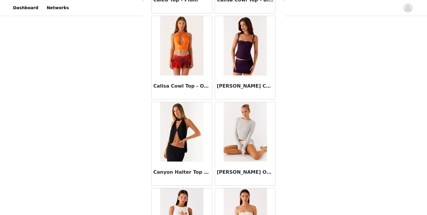
click at [245, 50] on img at bounding box center [245, 45] width 43 height 59
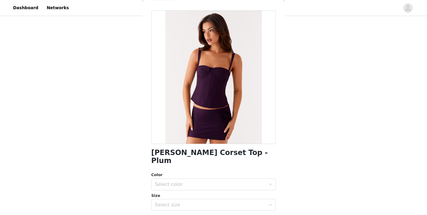
scroll to position [0, 0]
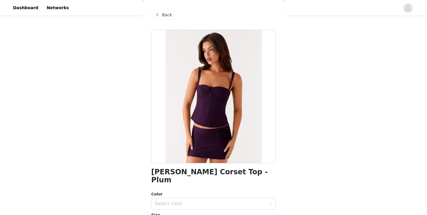
click at [166, 16] on span "Back" at bounding box center [167, 15] width 10 height 6
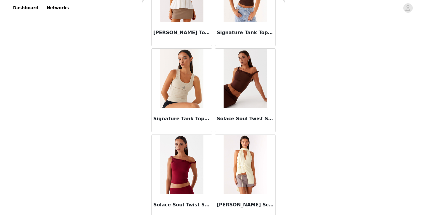
scroll to position [13118, 0]
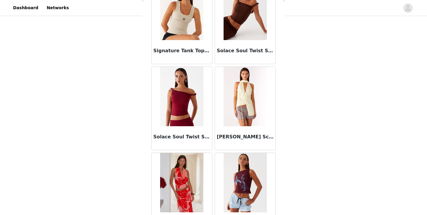
click at [193, 36] on img at bounding box center [181, 10] width 43 height 59
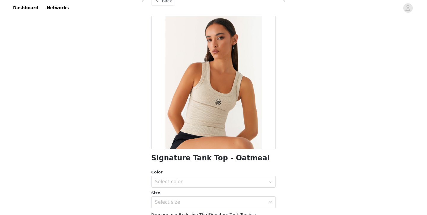
scroll to position [75, 0]
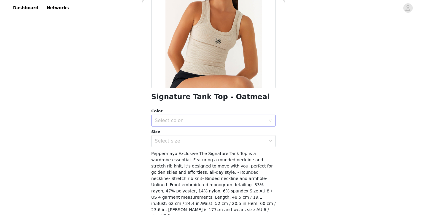
click at [178, 123] on div "Select color" at bounding box center [212, 120] width 114 height 11
click at [178, 137] on li "Oatmeal" at bounding box center [213, 133] width 125 height 9
click at [178, 139] on div "Select size" at bounding box center [210, 141] width 111 height 6
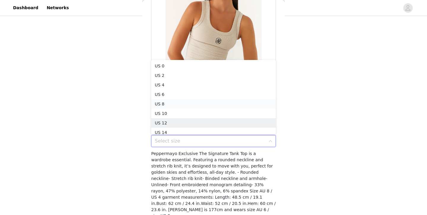
scroll to position [3, 0]
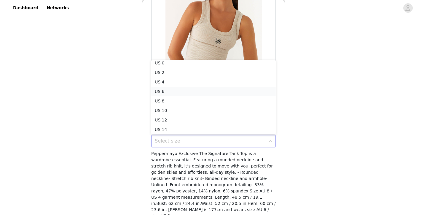
click at [186, 92] on li "US 6" at bounding box center [213, 91] width 125 height 9
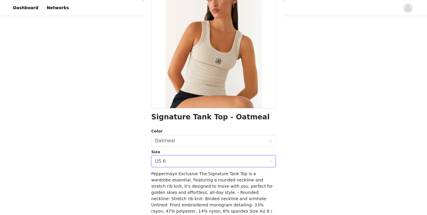
scroll to position [0, 0]
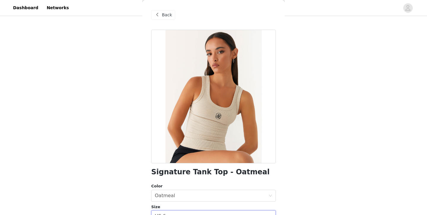
click at [167, 12] on span "Back" at bounding box center [167, 15] width 10 height 6
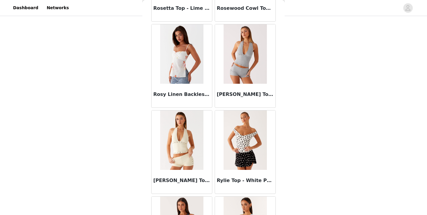
scroll to position [12299, 0]
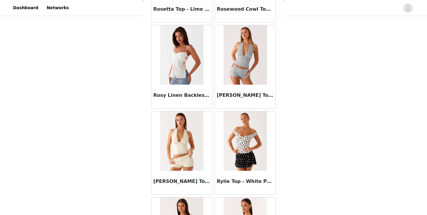
click at [248, 70] on img at bounding box center [245, 54] width 43 height 59
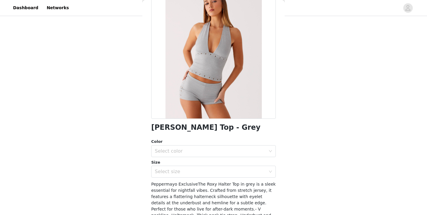
scroll to position [54, 0]
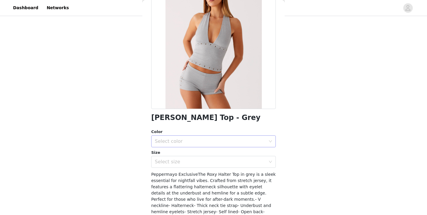
click at [228, 140] on div "Select color" at bounding box center [210, 141] width 111 height 6
click at [213, 157] on li "Grey" at bounding box center [213, 153] width 125 height 9
click at [213, 157] on div "Select size" at bounding box center [212, 161] width 114 height 11
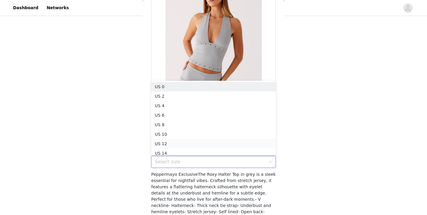
scroll to position [3, 0]
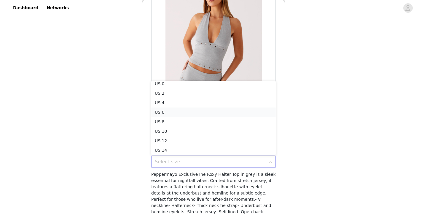
click at [192, 111] on li "US 6" at bounding box center [213, 111] width 125 height 9
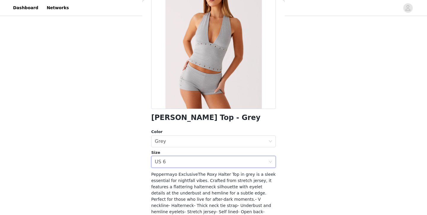
scroll to position [98, 0]
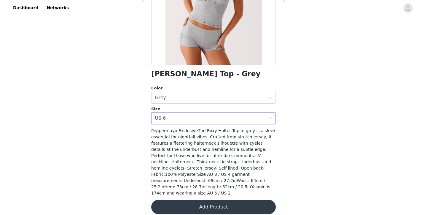
click at [201, 204] on button "Add Product" at bounding box center [213, 207] width 125 height 14
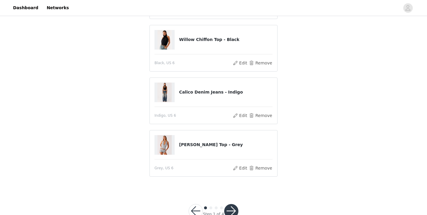
scroll to position [216, 0]
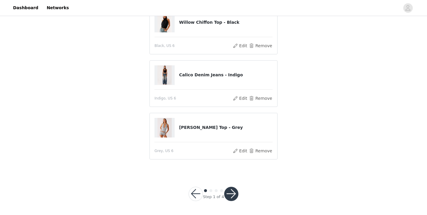
click at [230, 192] on button "button" at bounding box center [231, 193] width 14 height 14
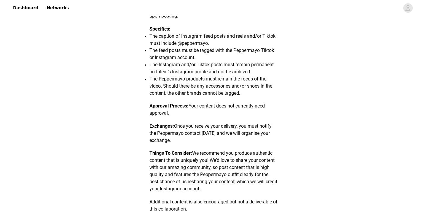
scroll to position [363, 0]
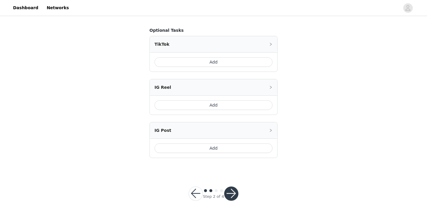
click at [224, 68] on div "Add" at bounding box center [213, 61] width 127 height 19
click at [221, 60] on button "Add" at bounding box center [213, 61] width 118 height 9
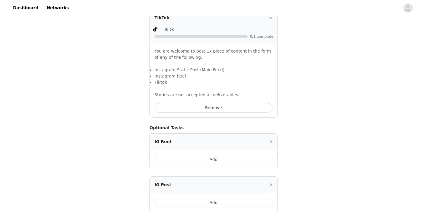
scroll to position [444, 0]
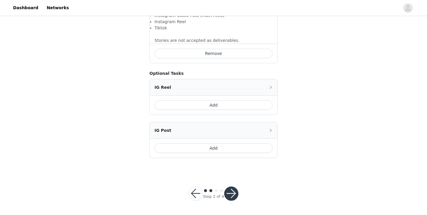
click at [217, 149] on button "Add" at bounding box center [213, 147] width 118 height 9
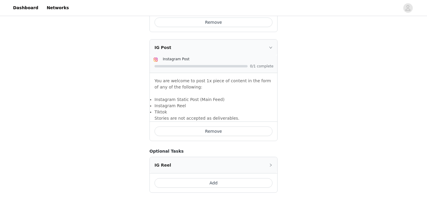
scroll to position [509, 0]
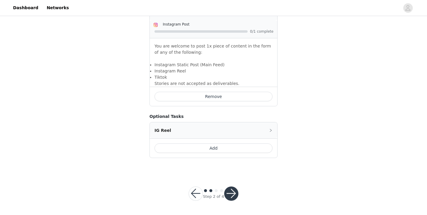
click at [234, 197] on button "button" at bounding box center [231, 193] width 14 height 14
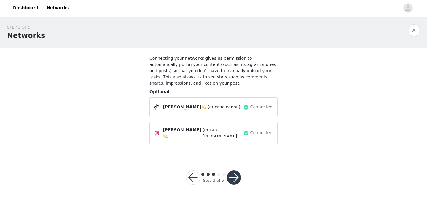
click at [236, 175] on button "button" at bounding box center [234, 177] width 14 height 14
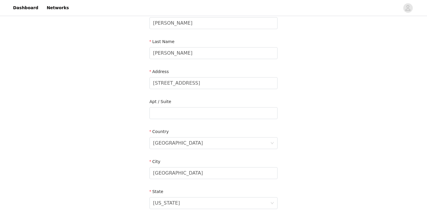
scroll to position [189, 0]
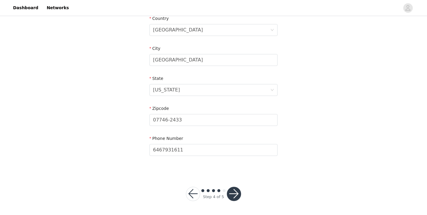
click at [232, 193] on button "button" at bounding box center [234, 193] width 14 height 14
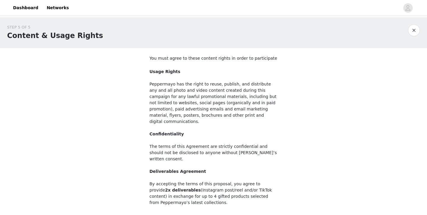
scroll to position [59, 0]
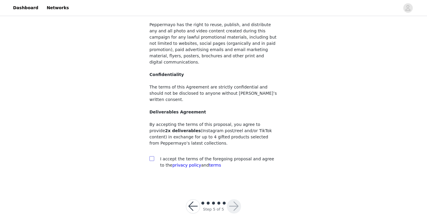
click at [152, 156] on input "checkbox" at bounding box center [151, 158] width 4 height 4
checkbox input "true"
click at [237, 199] on button "button" at bounding box center [234, 206] width 14 height 14
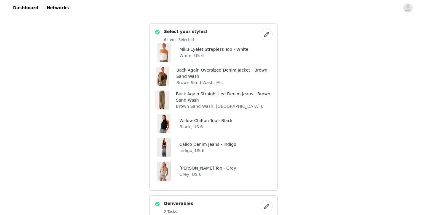
scroll to position [558, 0]
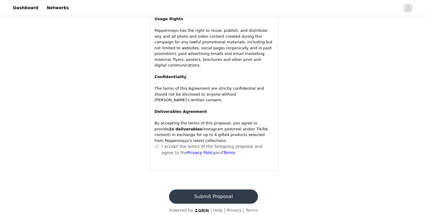
click at [222, 191] on button "Submit Proposal" at bounding box center [213, 196] width 89 height 14
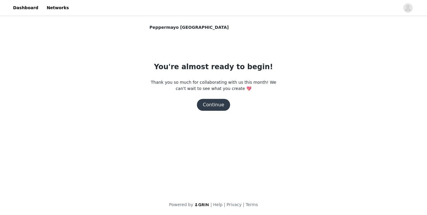
click at [214, 110] on button "Continue" at bounding box center [213, 105] width 33 height 12
